Goal: Information Seeking & Learning: Learn about a topic

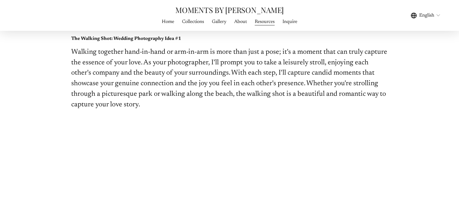
scroll to position [472, 0]
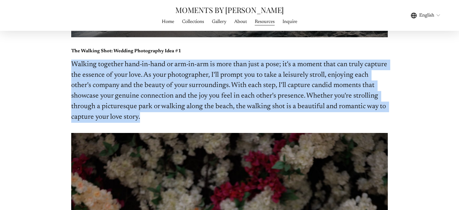
drag, startPoint x: 70, startPoint y: 62, endPoint x: 192, endPoint y: 119, distance: 135.1
click at [192, 119] on div "The Walking Shot: Wedding Photography Idea #1 Walking together hand-in-hand or …" at bounding box center [229, 85] width 327 height 86
copy p "Walking together hand-in-hand or arm-in-arm is more than just a pose; it's a mo…"
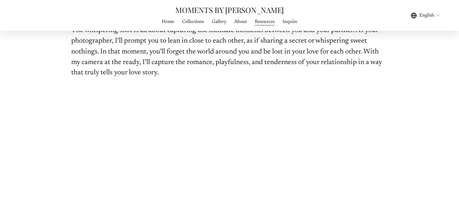
scroll to position [1058, 0]
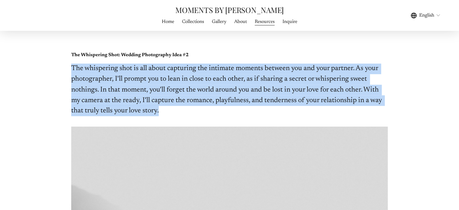
drag, startPoint x: 71, startPoint y: 65, endPoint x: 165, endPoint y: 112, distance: 104.8
click at [165, 112] on p "The whispering shot is all about capturing the intimate moments between you and…" at bounding box center [229, 89] width 317 height 53
copy p "The whispering shot is all about capturing the intimate moments between you and…"
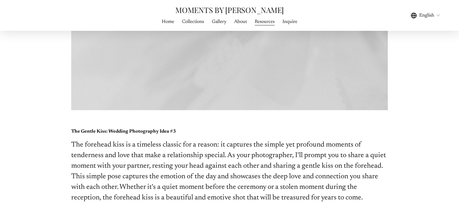
scroll to position [1606, 0]
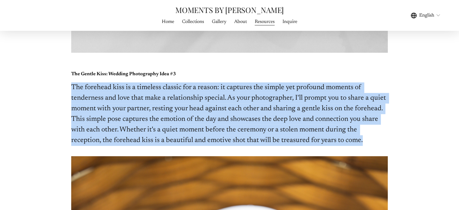
drag, startPoint x: 71, startPoint y: 85, endPoint x: 368, endPoint y: 142, distance: 302.3
click at [368, 142] on p "The forehead kiss is a timeless classic for a reason: it captures the simple ye…" at bounding box center [229, 113] width 317 height 63
copy p "The forehead kiss is a timeless classic for a reason: it captures the simple ye…"
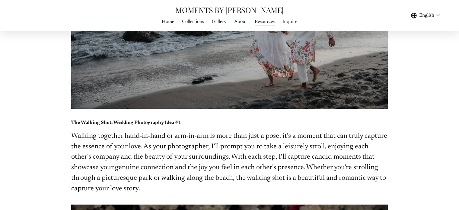
scroll to position [413, 0]
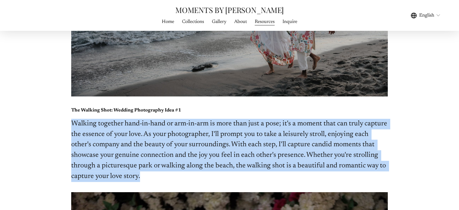
drag, startPoint x: 72, startPoint y: 122, endPoint x: 205, endPoint y: 177, distance: 144.3
click at [205, 177] on p "Walking together hand-in-hand or arm-in-arm is more than just a pose; it's a mo…" at bounding box center [229, 150] width 317 height 63
copy p "Walking together hand-in-hand or arm-in-arm is more than just a pose; it's a mo…"
